Goal: Find specific page/section: Find specific page/section

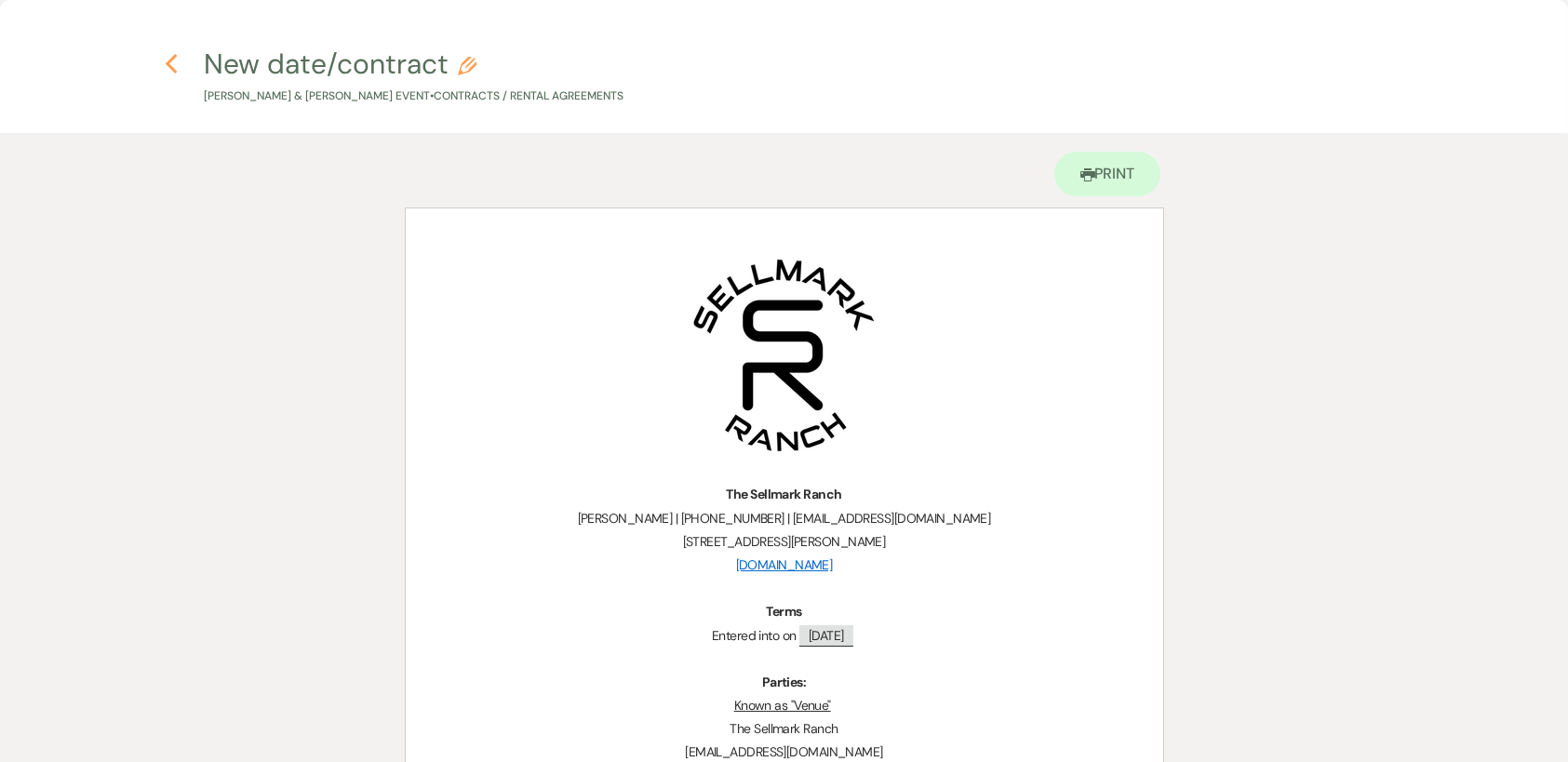
click at [165, 72] on icon "Previous" at bounding box center [172, 64] width 14 height 22
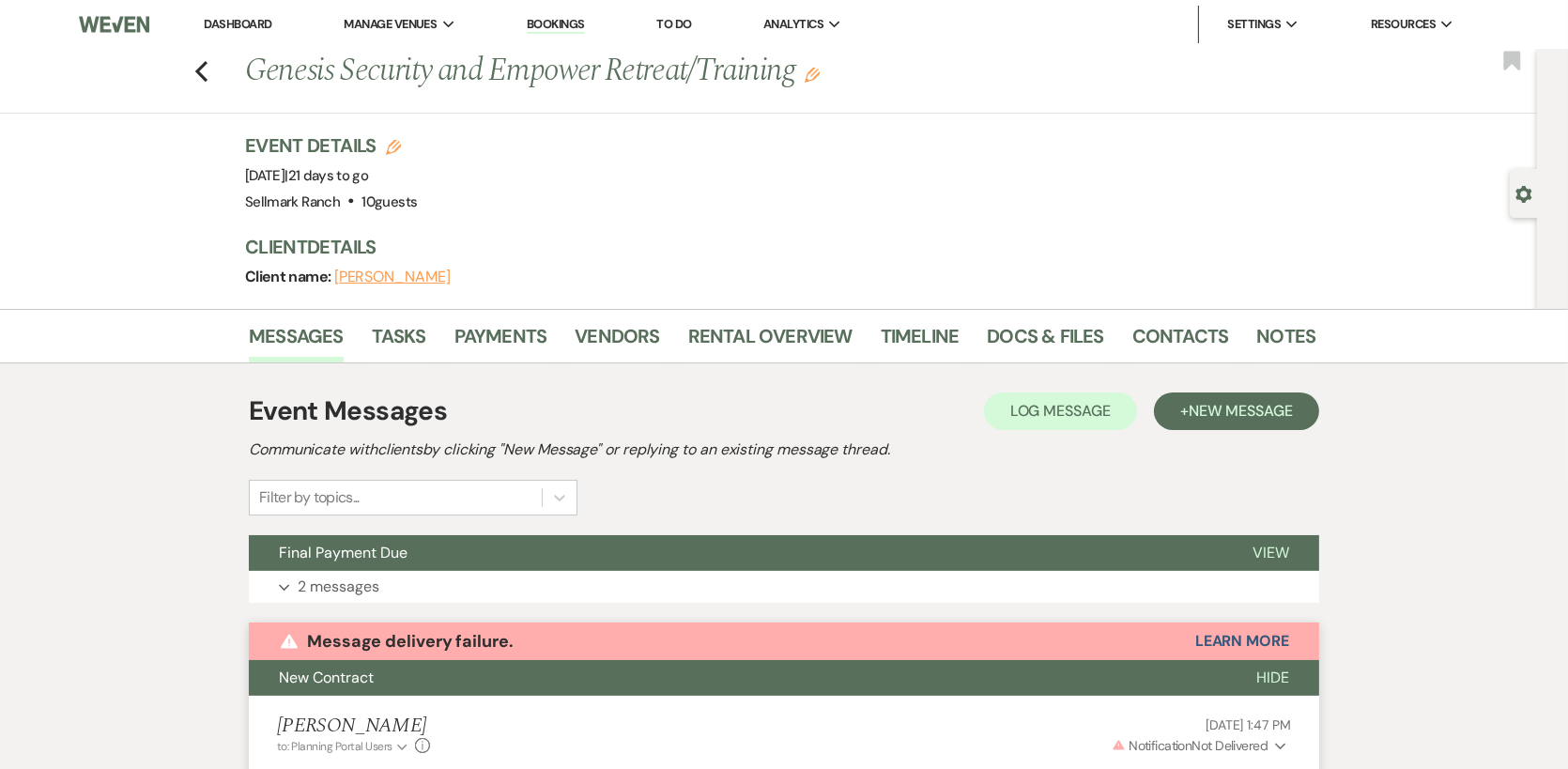
click at [208, 83] on div "Previous Genesis Security and Empower Retreat/Training Edit Bookmark" at bounding box center [763, 81] width 1546 height 65
click at [203, 75] on icon "Previous" at bounding box center [202, 70] width 14 height 23
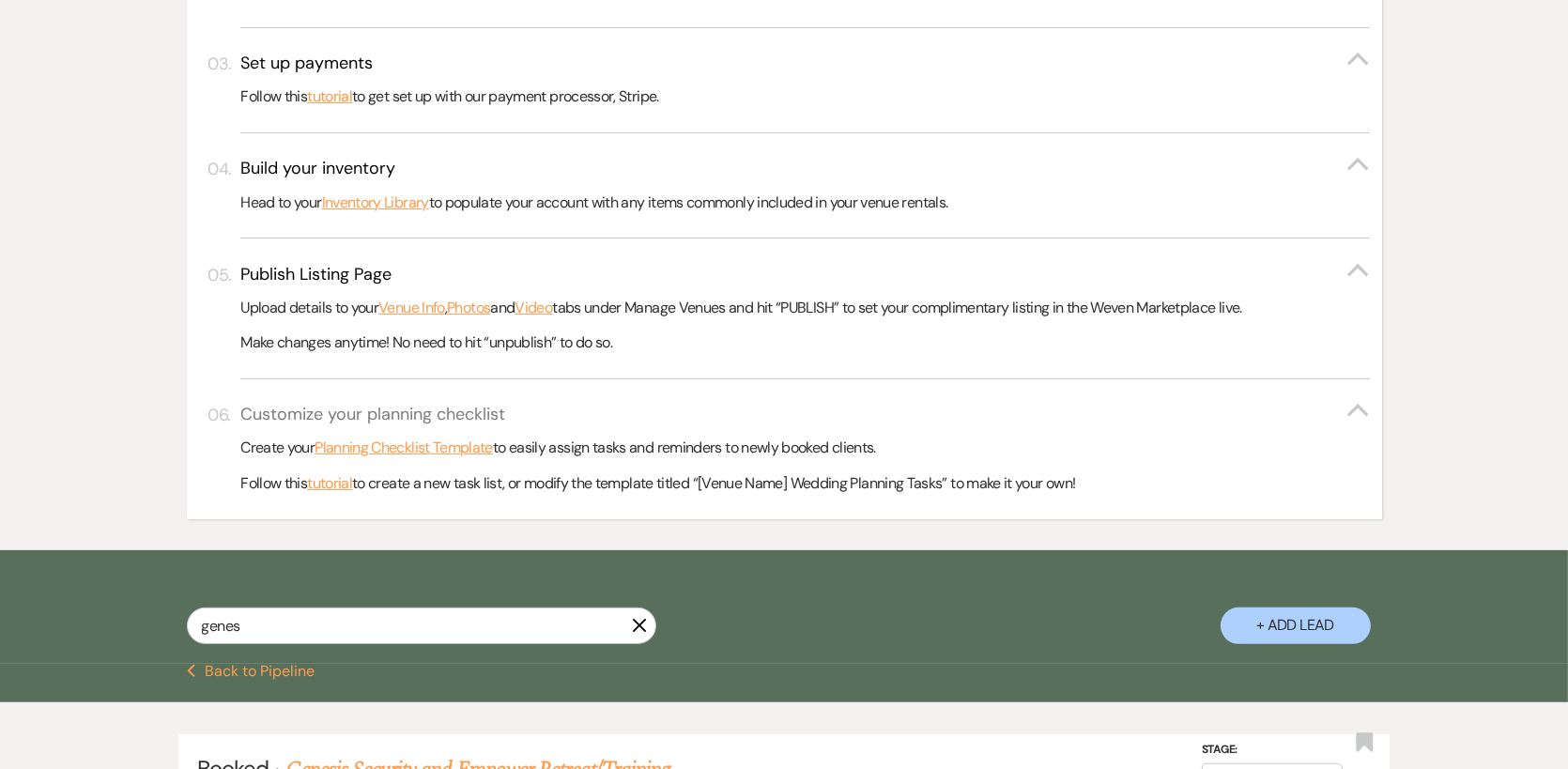
scroll to position [657, 0]
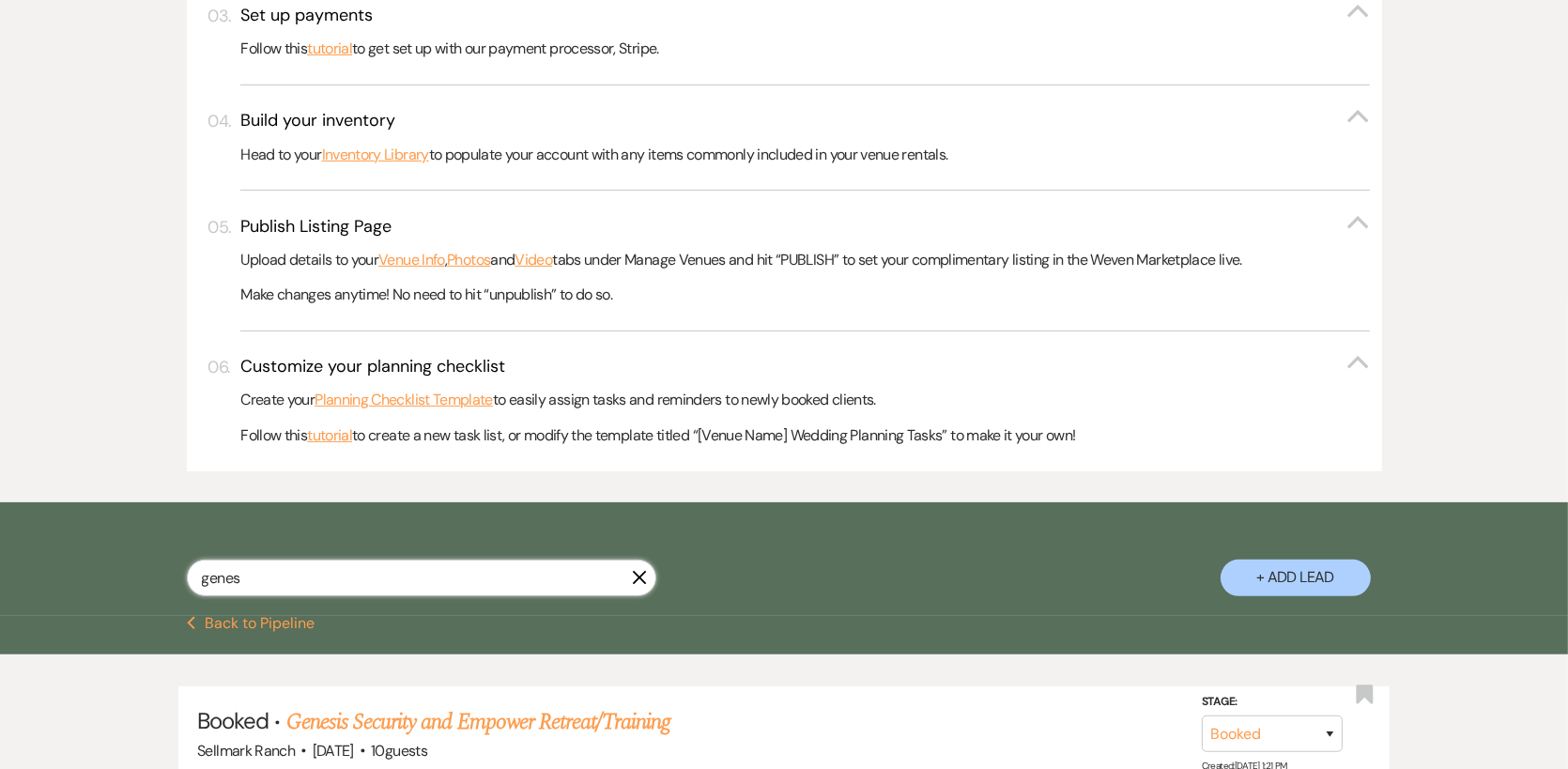
drag, startPoint x: 278, startPoint y: 560, endPoint x: 117, endPoint y: 562, distance: 161.0
click at [117, 562] on div "genes X + Add Lead" at bounding box center [784, 562] width 1352 height 100
type input "[PERSON_NAME]"
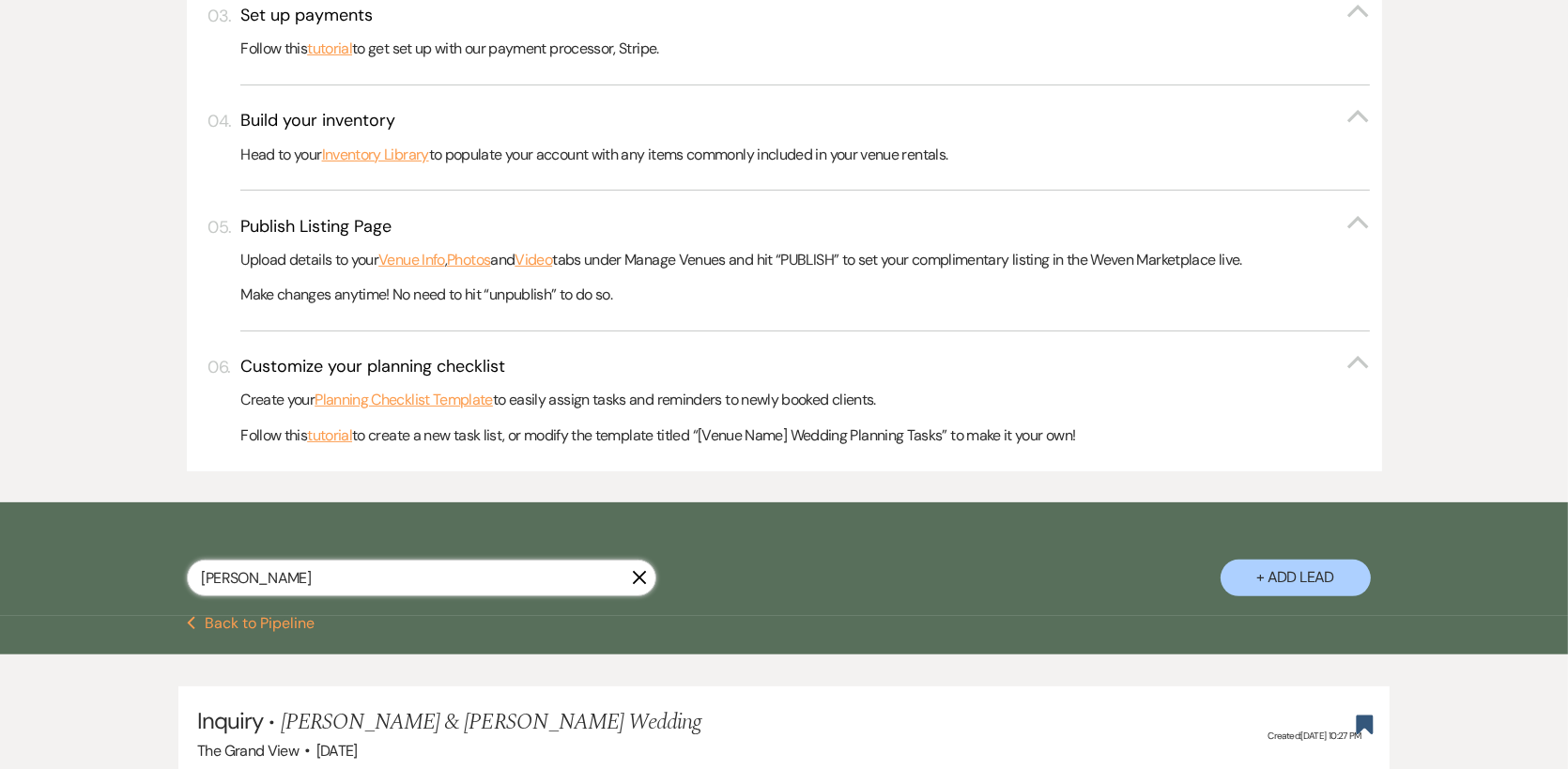
select select "8"
select select "5"
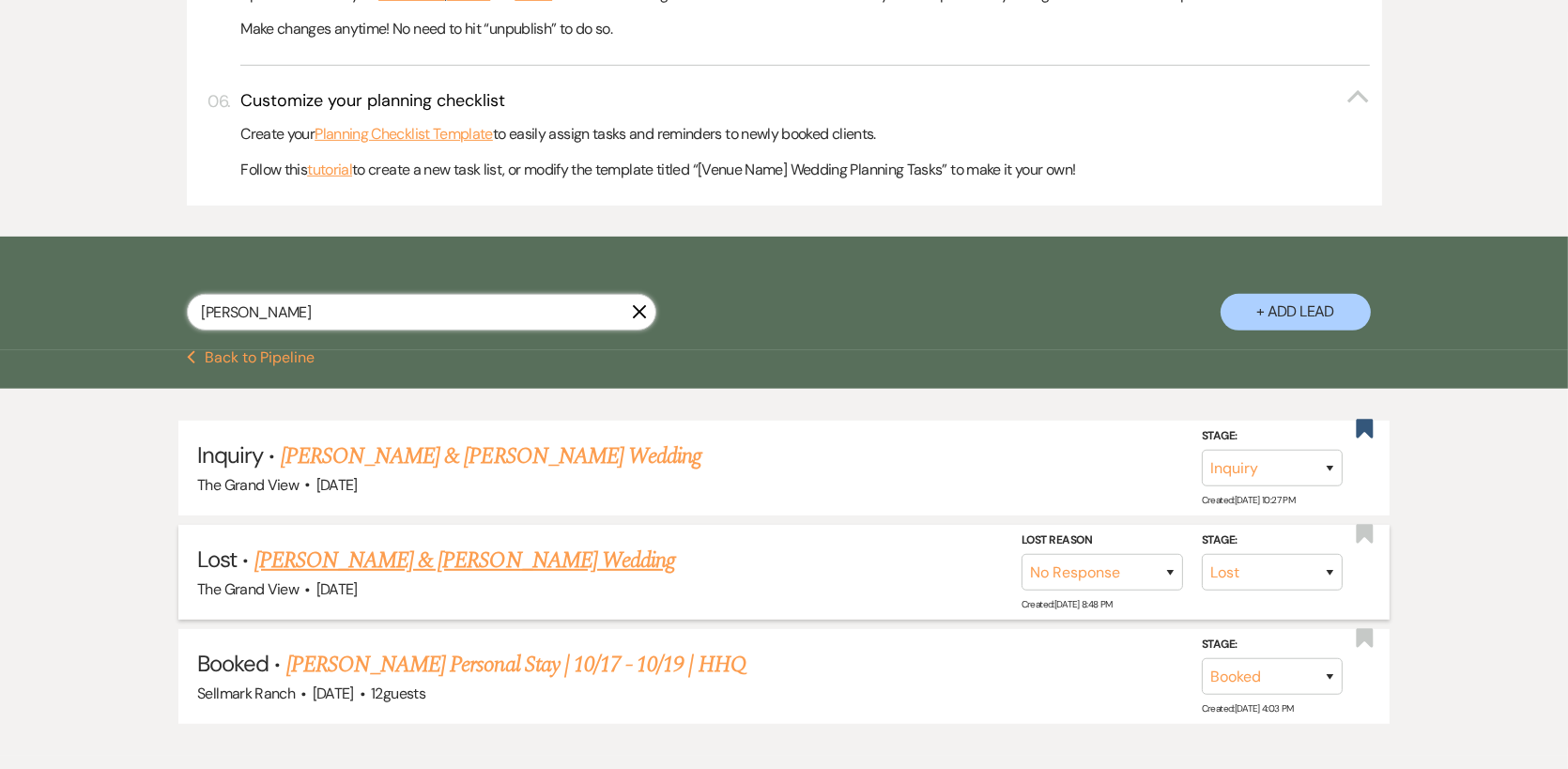
scroll to position [939, 0]
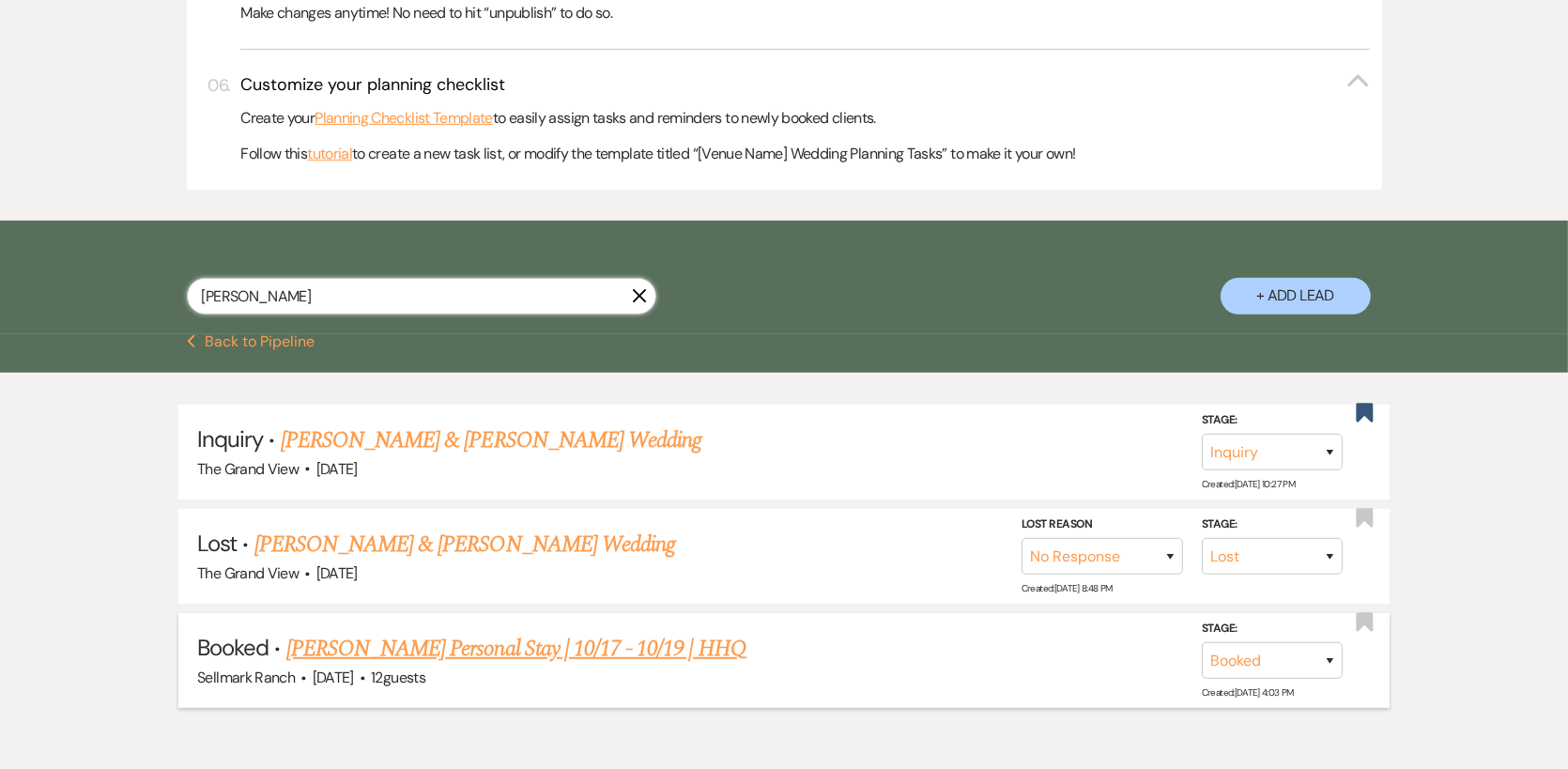
type input "[PERSON_NAME]"
click at [481, 651] on link "[PERSON_NAME] Personal Stay | 10/17 - 10/19 | HHQ" at bounding box center [516, 649] width 460 height 34
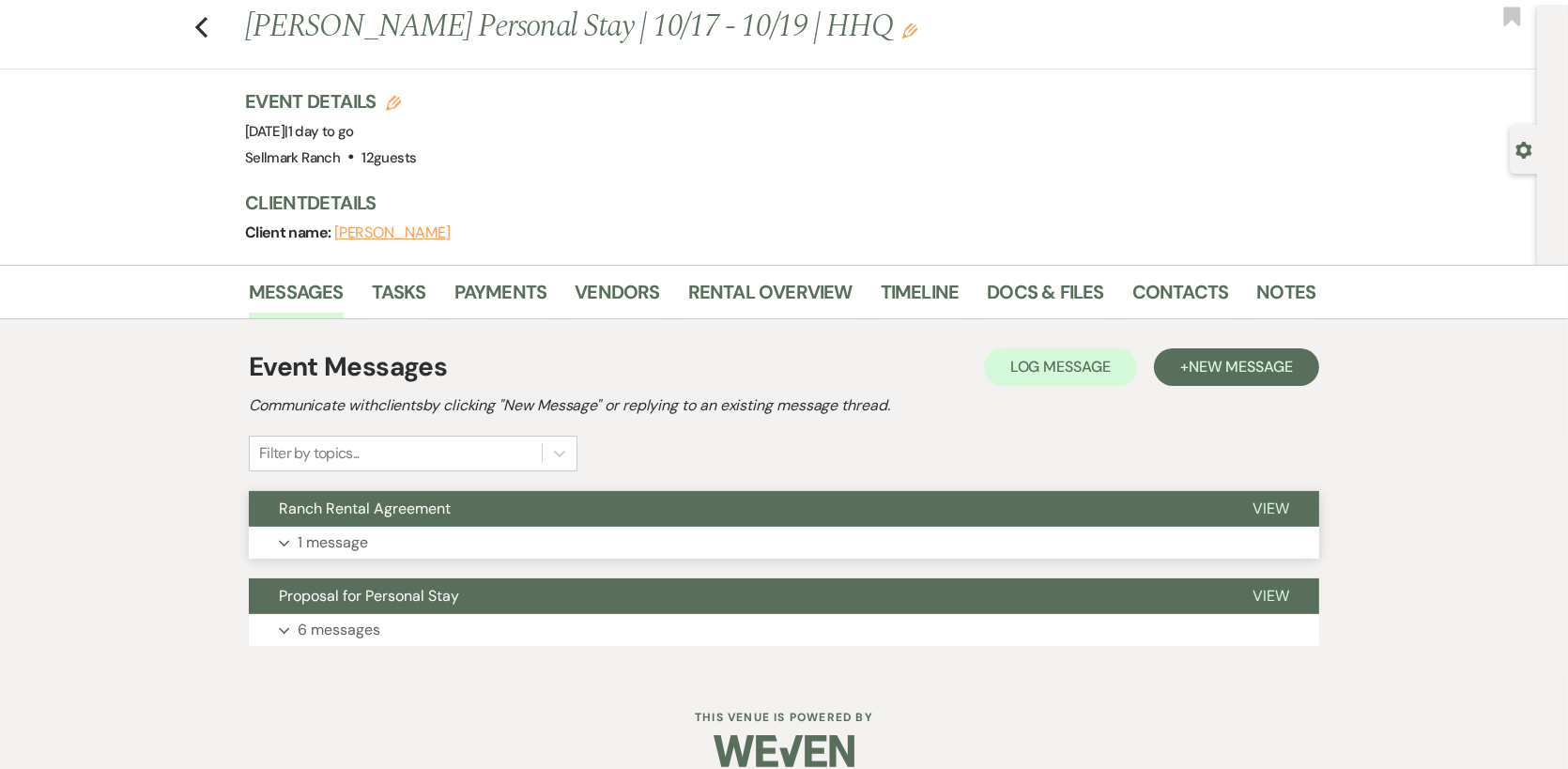
scroll to position [68, 0]
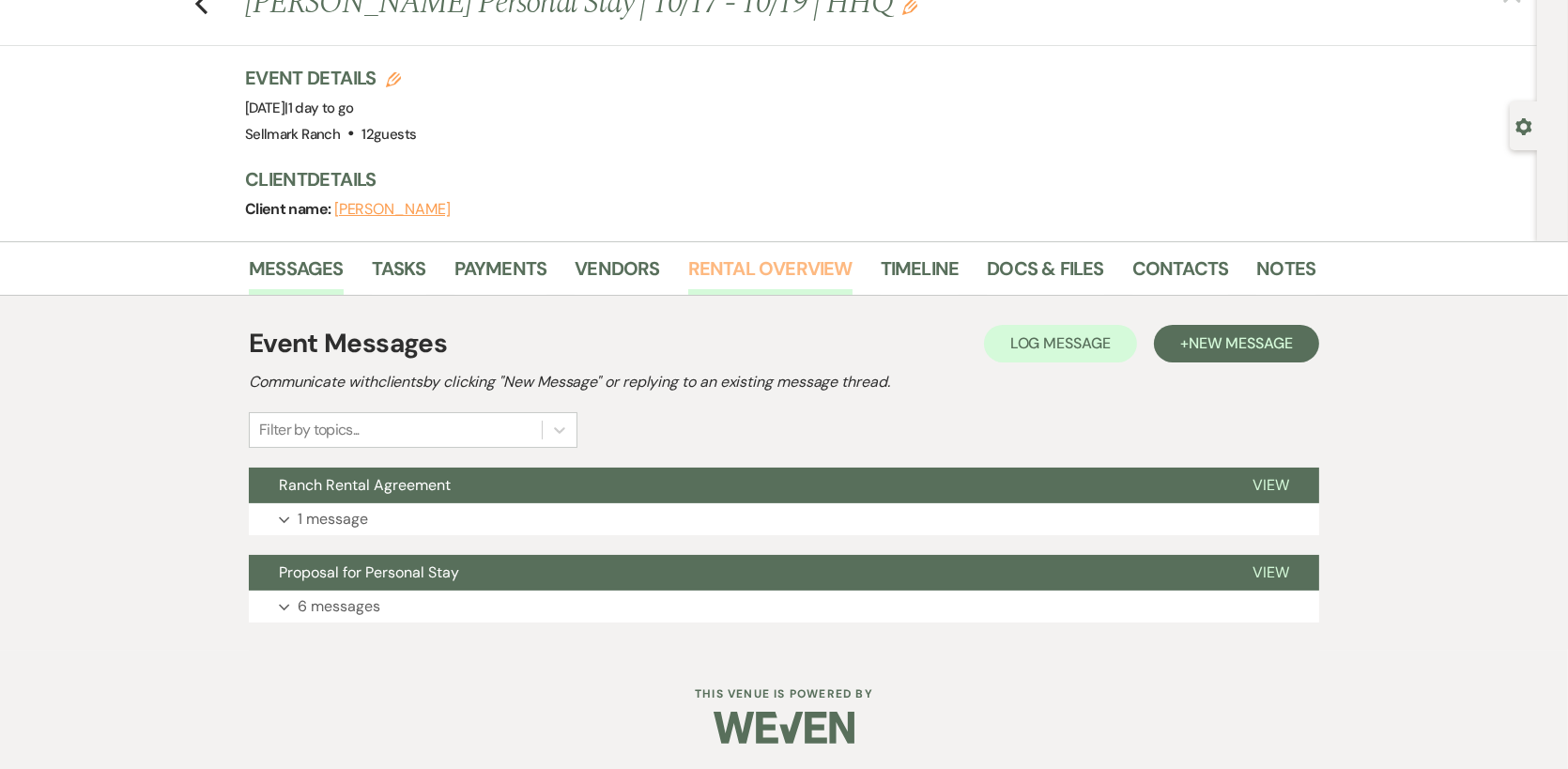
click at [820, 272] on link "Rental Overview" at bounding box center [770, 274] width 164 height 41
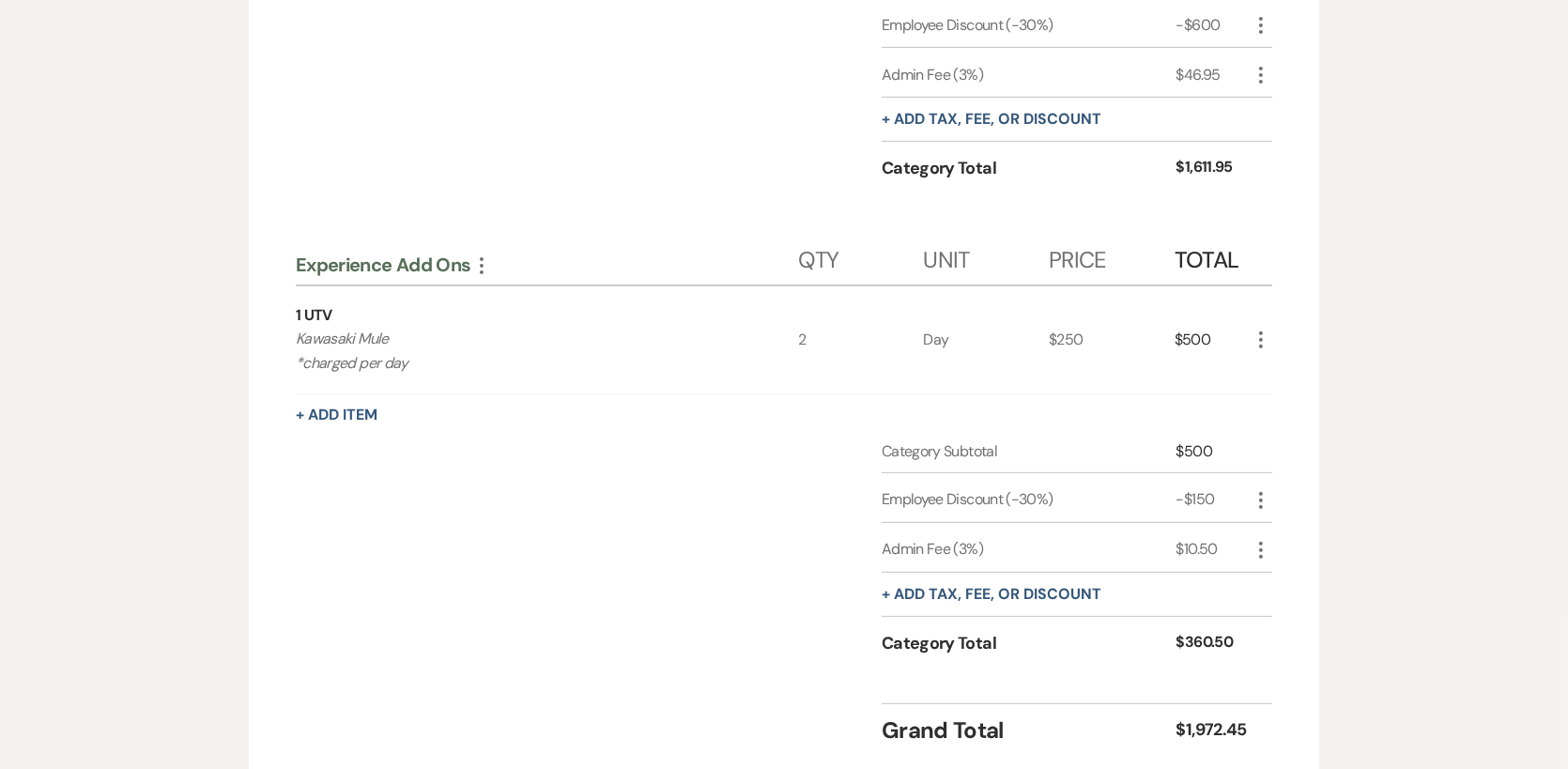
scroll to position [845, 0]
